Goal: Task Accomplishment & Management: Manage account settings

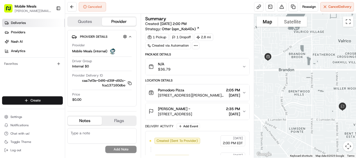
click at [18, 21] on span "Deliveries" at bounding box center [18, 23] width 15 height 5
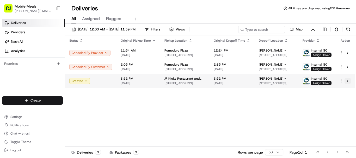
click at [348, 80] on button at bounding box center [347, 81] width 6 height 6
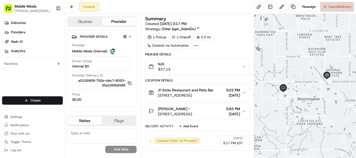
click at [344, 5] on span "Cancel Delivery" at bounding box center [339, 6] width 23 height 5
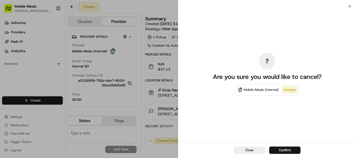
click at [293, 151] on button "Confirm" at bounding box center [284, 150] width 31 height 7
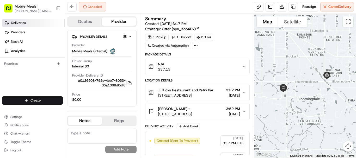
click at [16, 22] on span "Deliveries" at bounding box center [18, 23] width 15 height 5
